Goal: Information Seeking & Learning: Learn about a topic

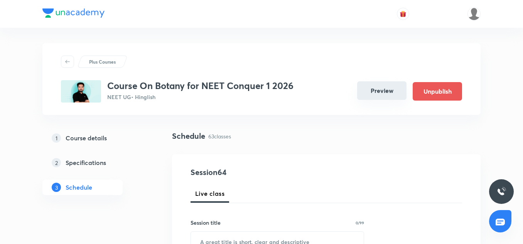
click at [404, 86] on button "Preview" at bounding box center [381, 90] width 49 height 19
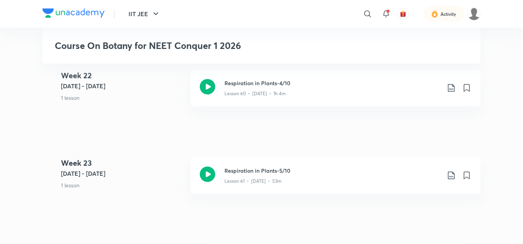
scroll to position [4004, 0]
click at [271, 174] on div "Lesson 61 • [DATE] • 53m" at bounding box center [333, 179] width 216 height 10
